Goal: Transaction & Acquisition: Book appointment/travel/reservation

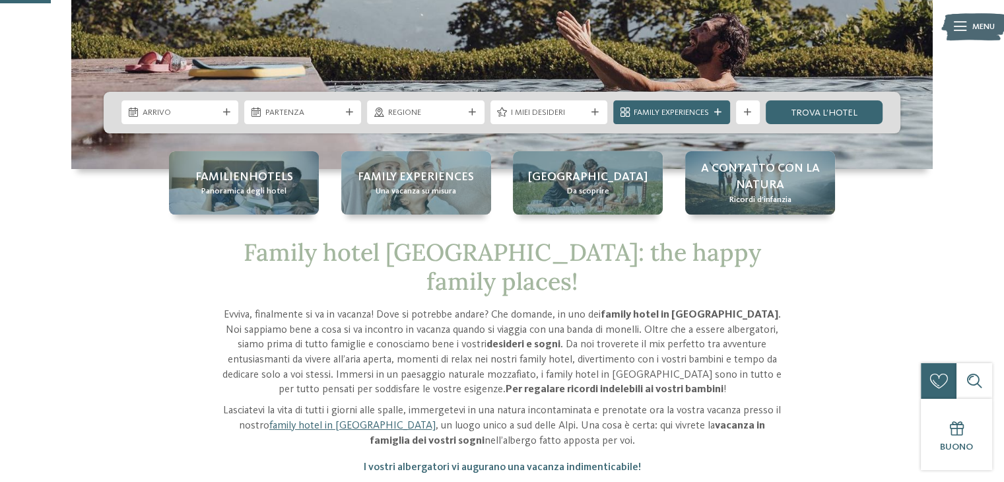
scroll to position [264, 0]
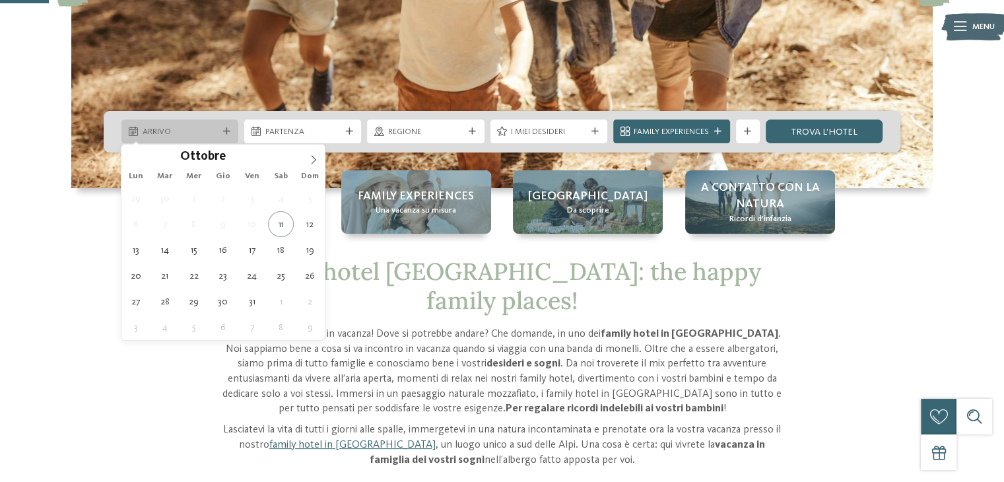
click at [222, 135] on div at bounding box center [226, 131] width 12 height 7
click at [317, 160] on icon at bounding box center [313, 159] width 9 height 9
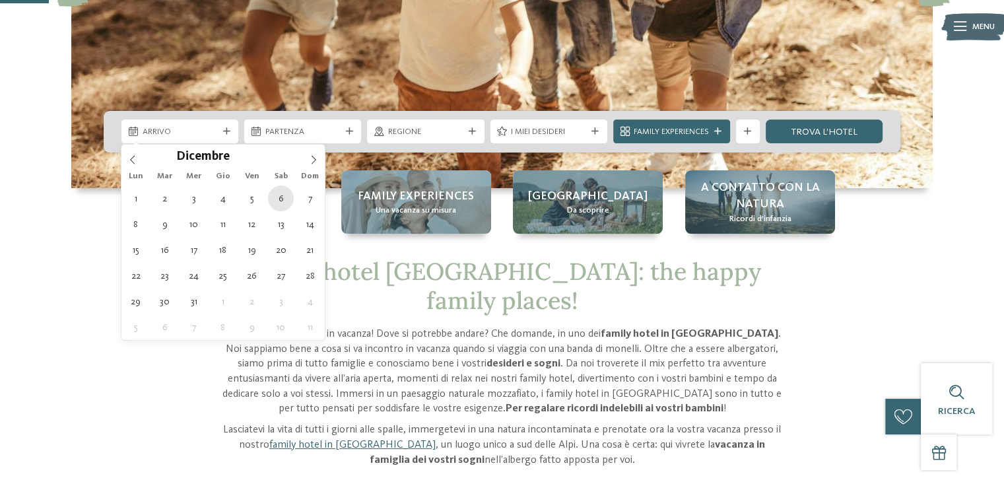
type div "[DATE]"
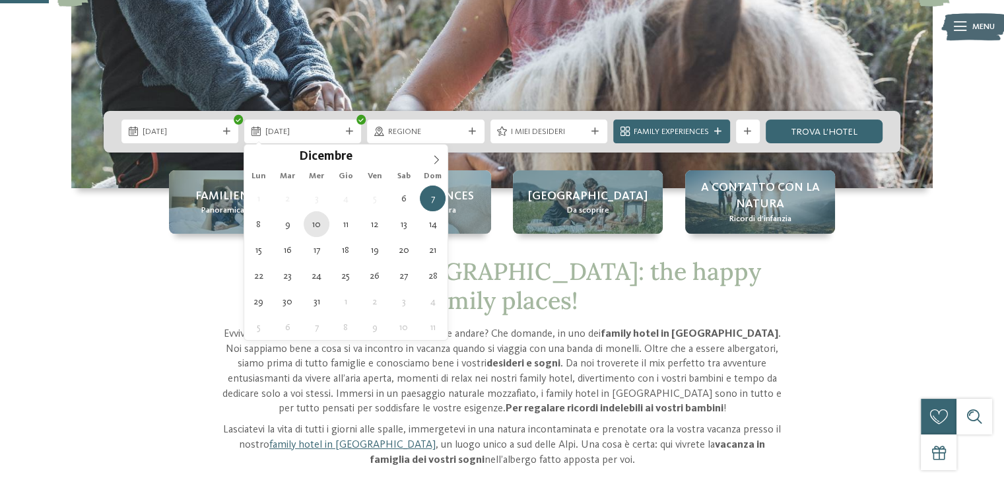
type div "[DATE]"
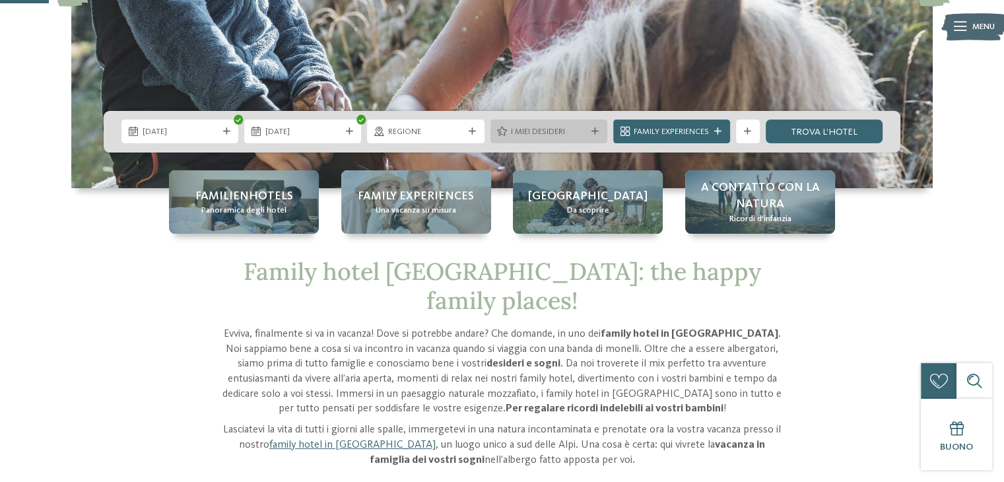
click at [517, 135] on span "I miei desideri" at bounding box center [548, 132] width 75 height 12
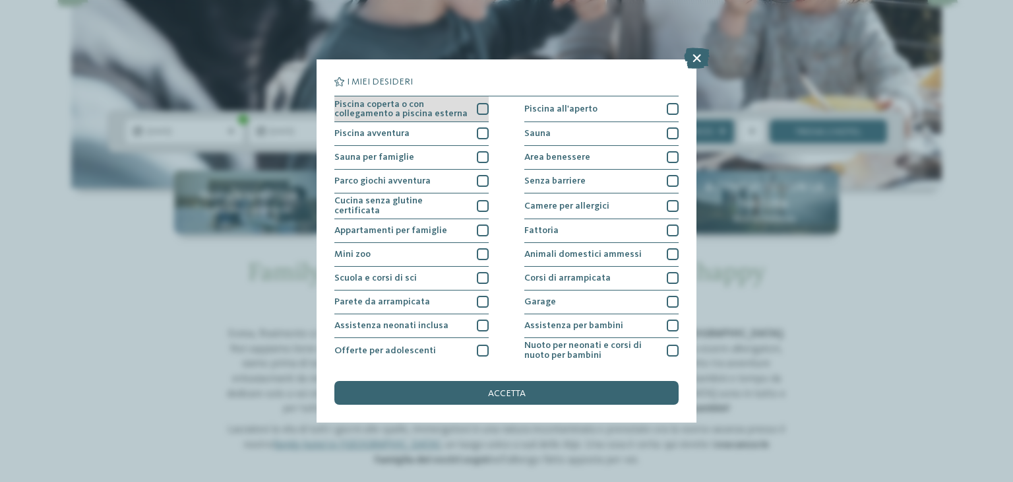
click at [479, 109] on div at bounding box center [483, 109] width 12 height 12
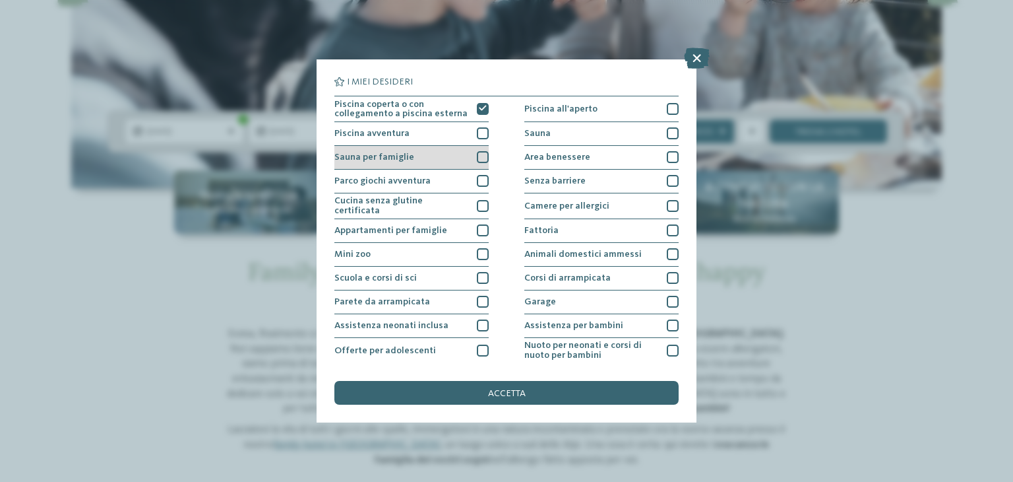
click at [477, 156] on div at bounding box center [483, 157] width 12 height 12
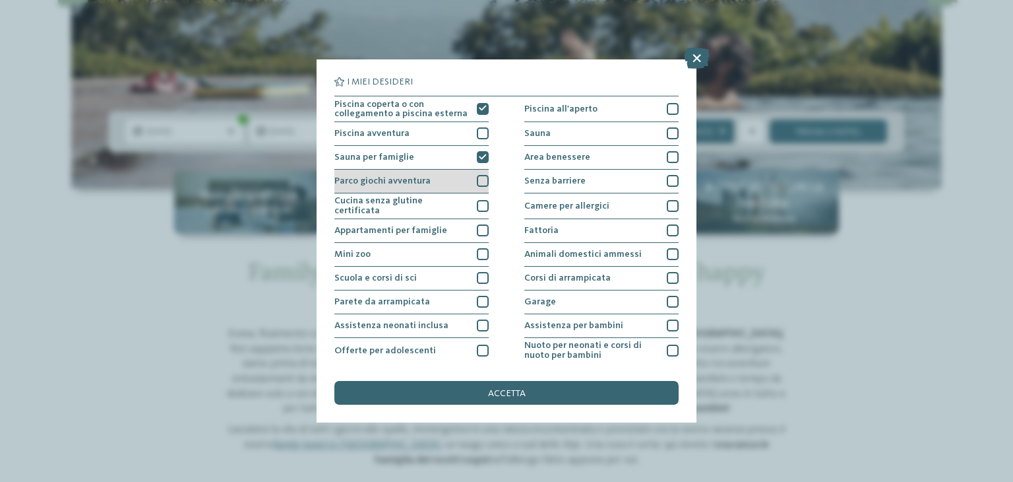
click at [478, 181] on div at bounding box center [483, 181] width 12 height 12
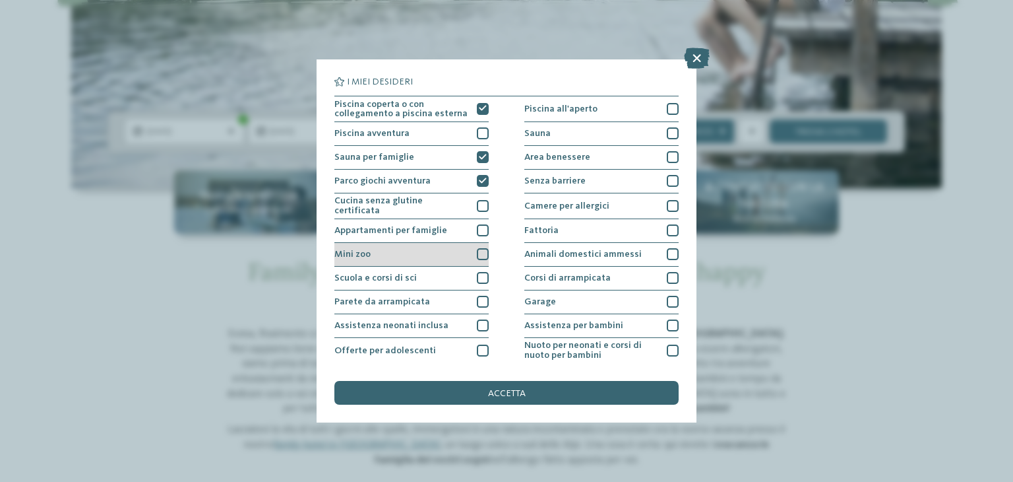
click at [478, 248] on div at bounding box center [483, 254] width 12 height 12
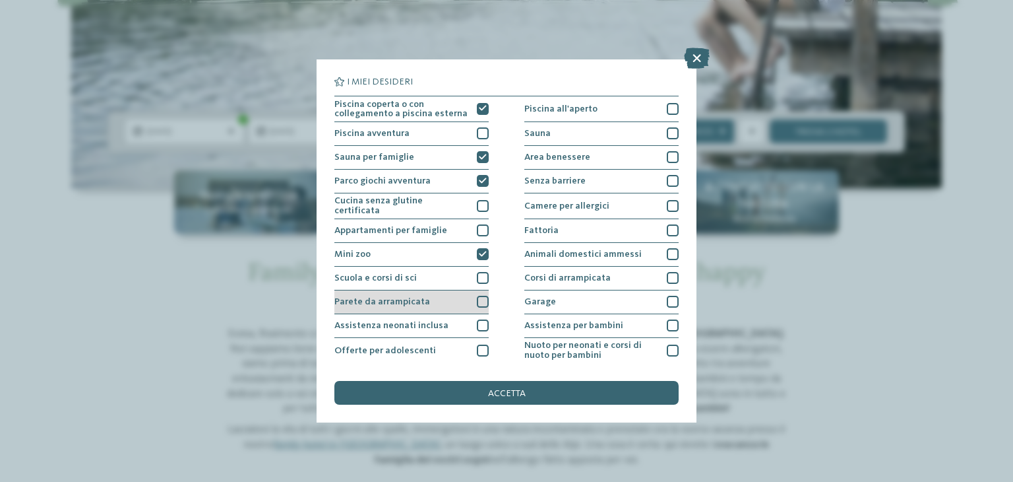
click at [472, 304] on div "Parete da arrampicata" at bounding box center [412, 302] width 154 height 24
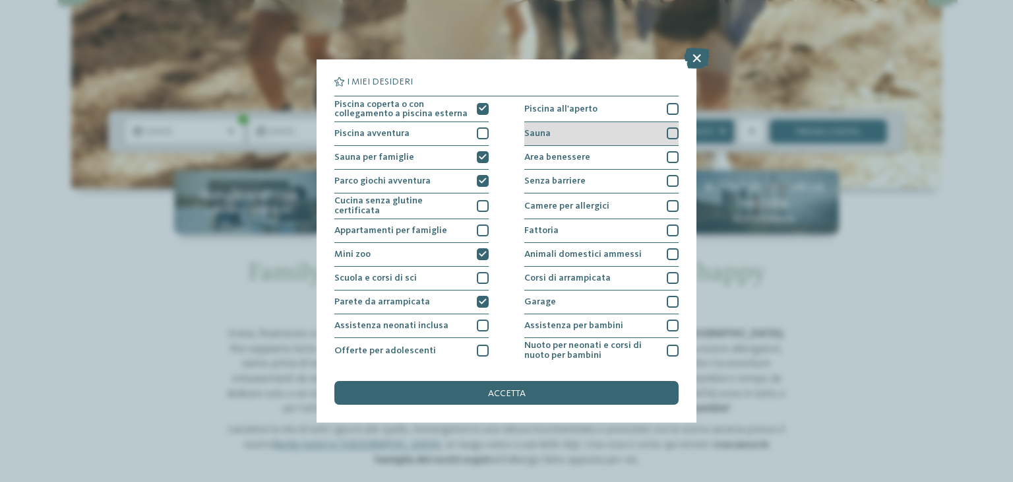
click at [647, 133] on div "Sauna" at bounding box center [602, 134] width 154 height 24
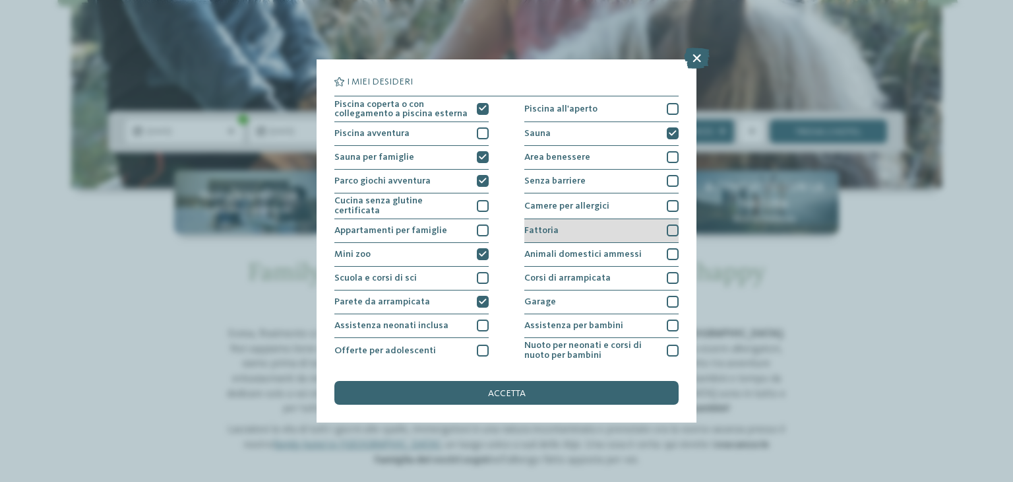
click at [641, 226] on div "Fattoria" at bounding box center [602, 231] width 154 height 24
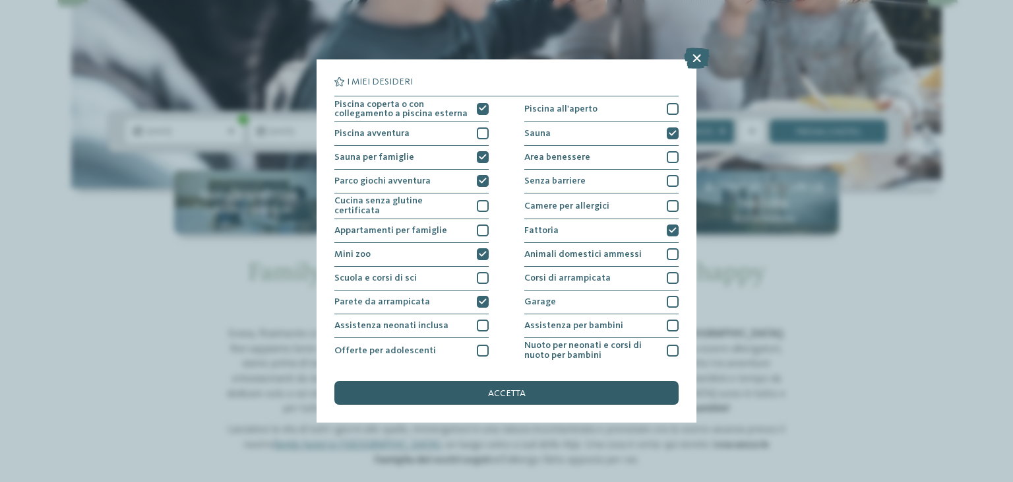
click at [610, 389] on div "accetta" at bounding box center [507, 393] width 344 height 24
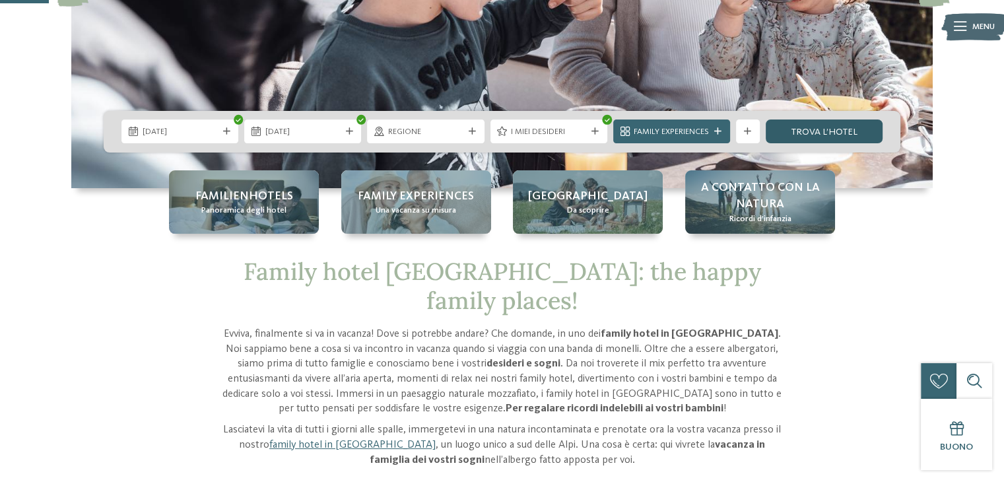
click at [826, 119] on link "trova l’hotel" at bounding box center [823, 131] width 117 height 24
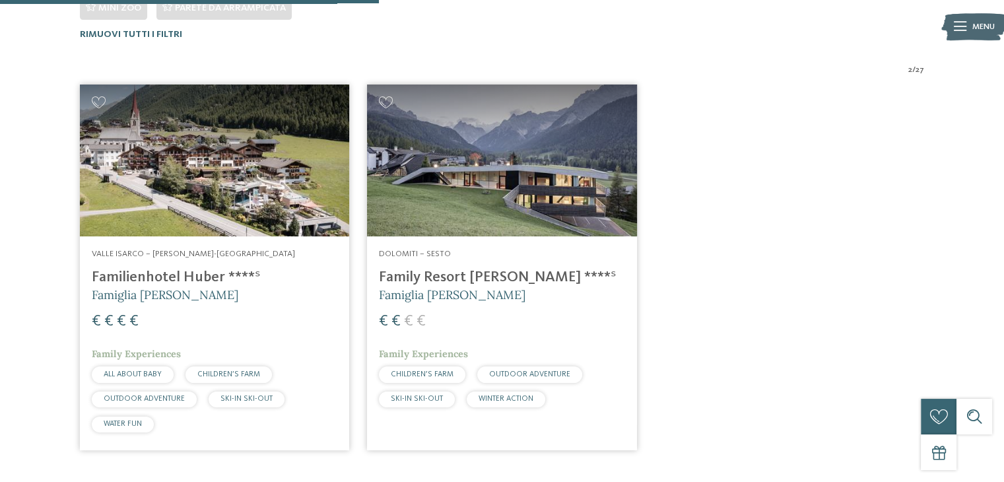
scroll to position [412, 0]
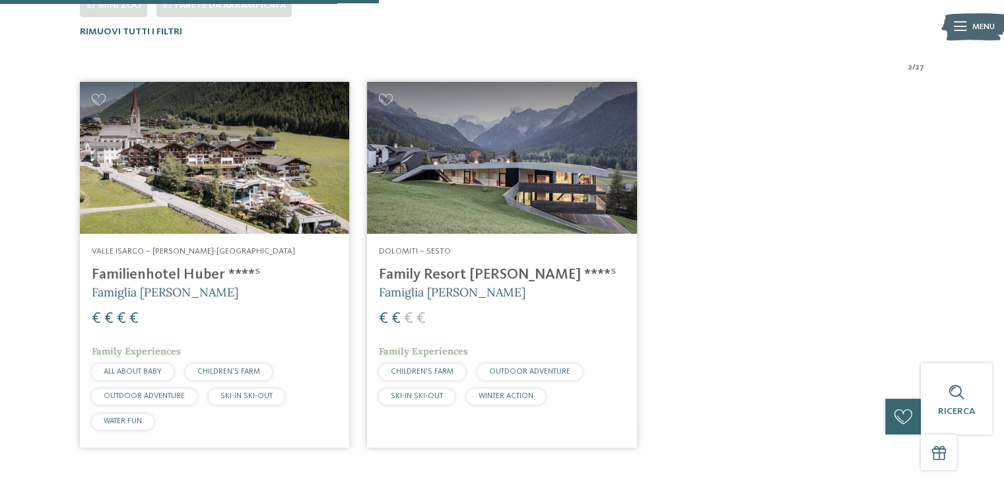
click at [183, 269] on h4 "Familienhotel Huber ****ˢ" at bounding box center [214, 275] width 245 height 18
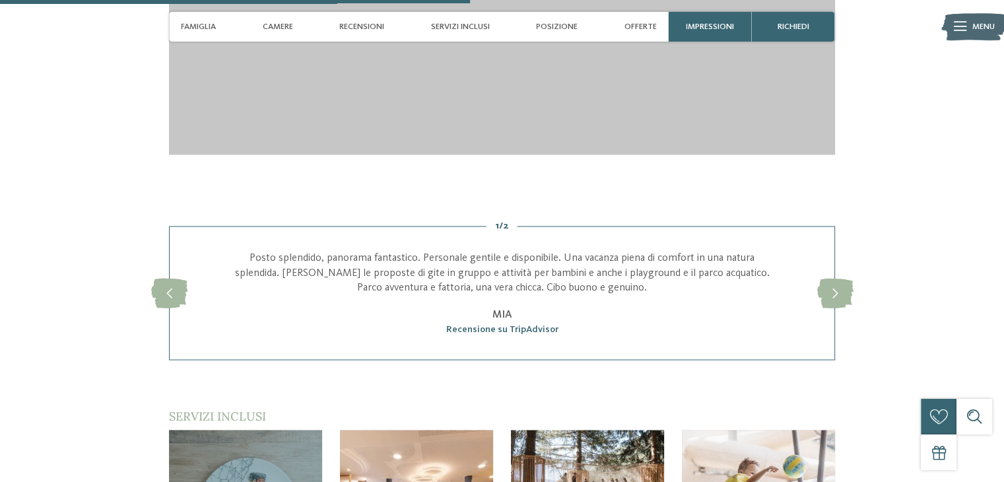
scroll to position [2507, 0]
